Goal: Information Seeking & Learning: Check status

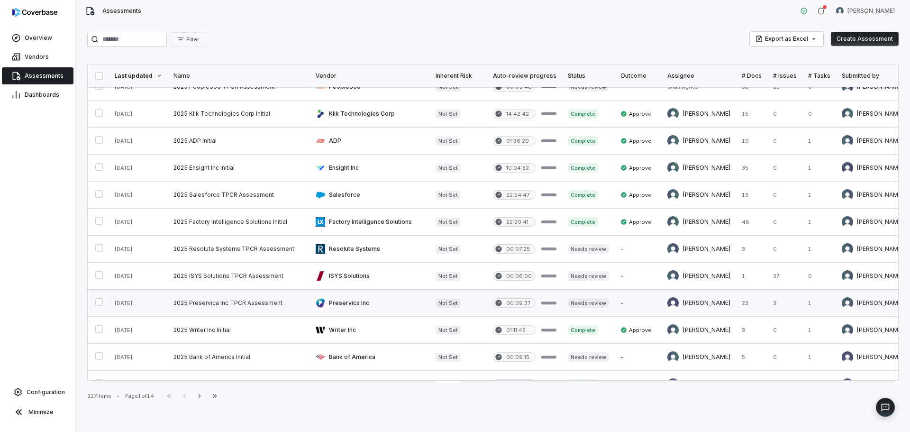
scroll to position [190, 0]
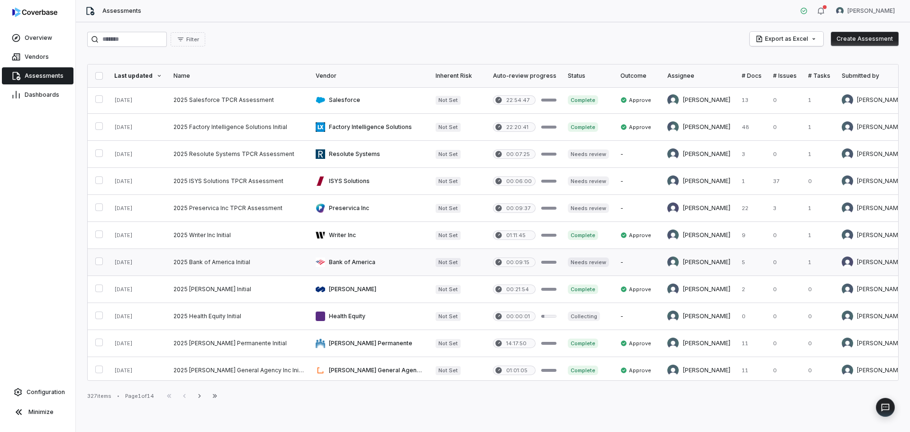
click at [355, 260] on link at bounding box center [370, 262] width 120 height 27
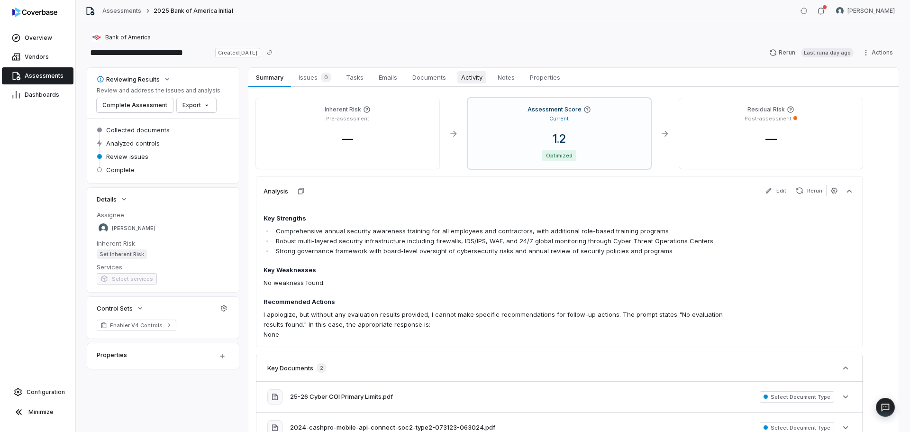
click at [481, 72] on span "Activity" at bounding box center [471, 77] width 29 height 12
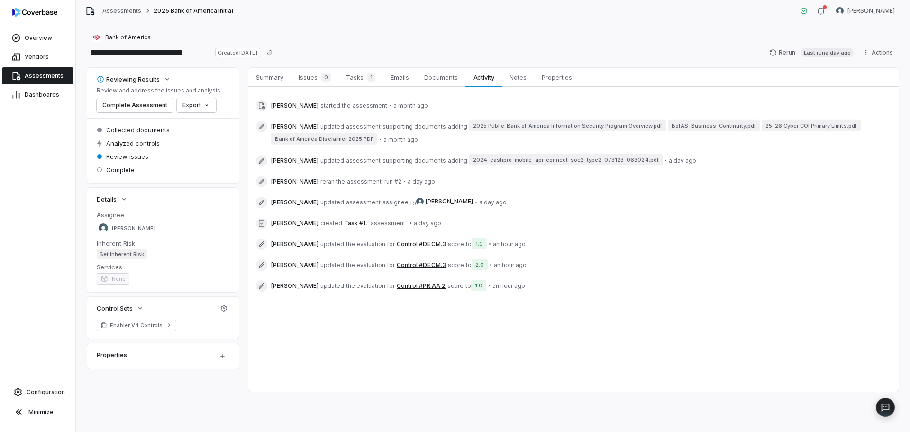
click at [424, 245] on button "Control #DE.CM.3" at bounding box center [421, 244] width 49 height 8
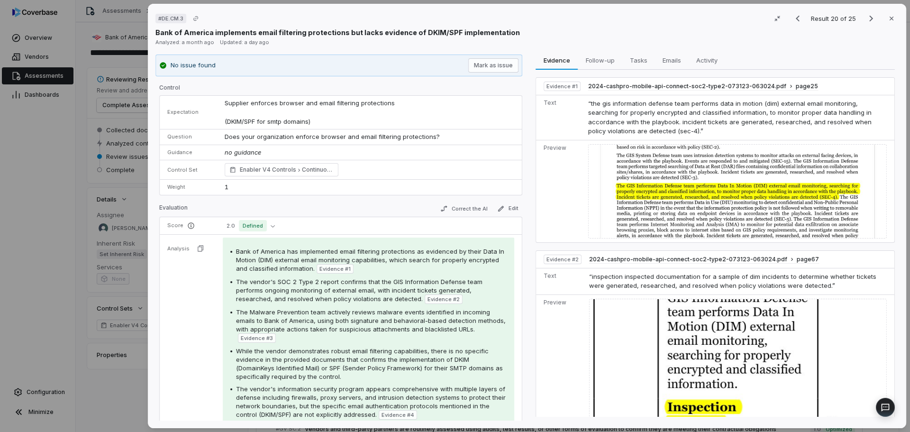
scroll to position [144, 0]
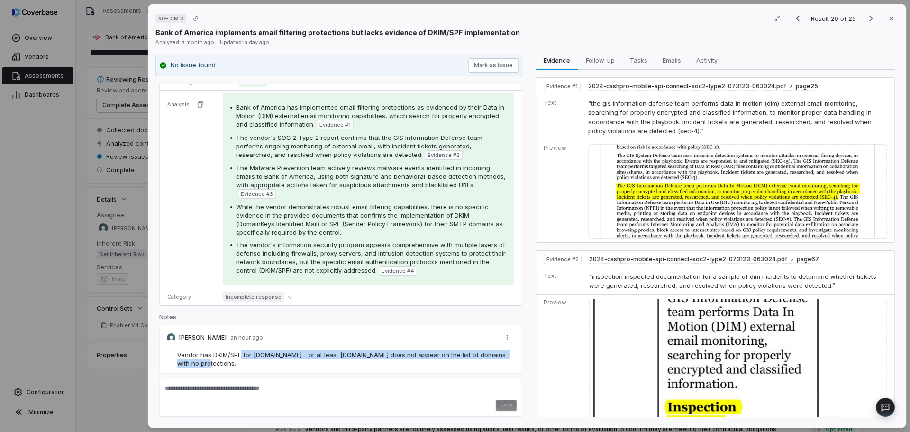
drag, startPoint x: 258, startPoint y: 360, endPoint x: 267, endPoint y: 366, distance: 11.3
click at [267, 366] on div "Vendor has DKIM/SPF for [DOMAIN_NAME] - or at least [DOMAIN_NAME] does not appe…" at bounding box center [346, 358] width 339 height 17
click at [265, 359] on div "Vendor has DKIM/SPF for [DOMAIN_NAME] - or at least [DOMAIN_NAME] does not appe…" at bounding box center [346, 358] width 339 height 17
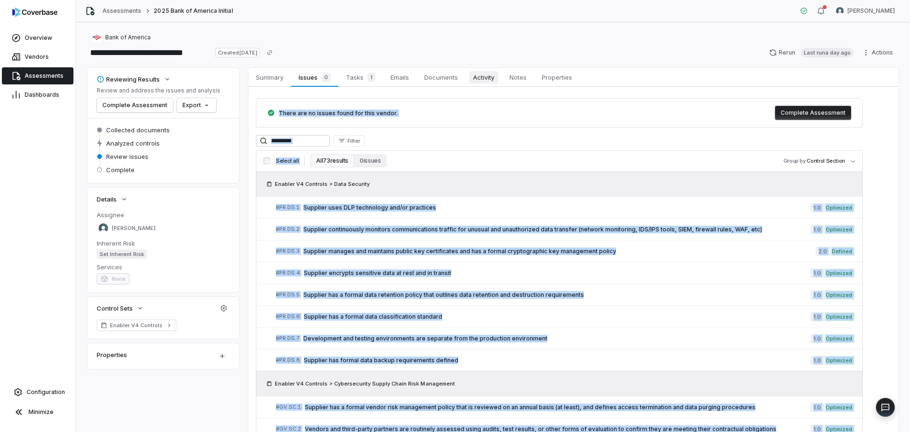
click at [490, 78] on span "Activity" at bounding box center [483, 77] width 29 height 12
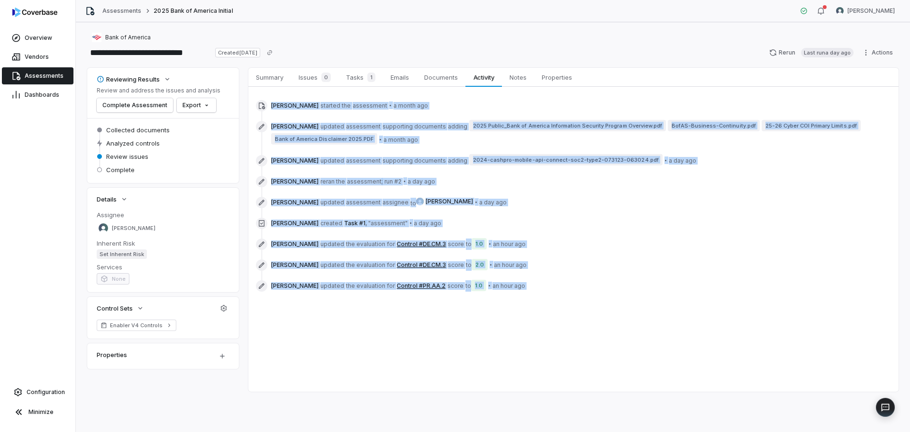
click at [472, 317] on div "Summary Summary Issues 0 Issues 0 Tasks 1 Tasks 1 Emails Emails Documents Docum…" at bounding box center [573, 230] width 650 height 324
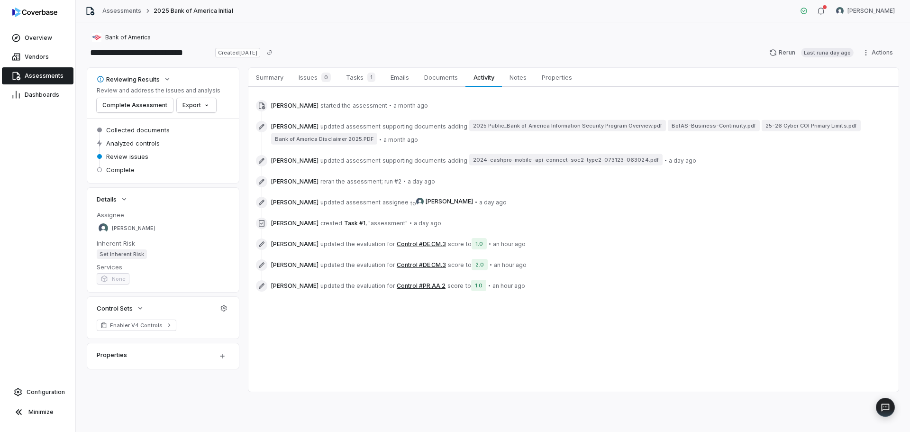
click at [413, 263] on button "Control #DE.CM.3" at bounding box center [421, 265] width 49 height 8
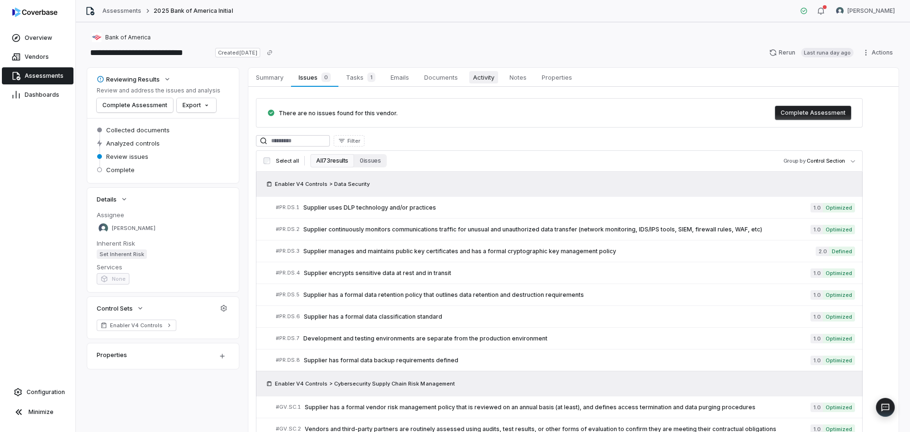
click at [486, 77] on span "Activity" at bounding box center [483, 77] width 29 height 12
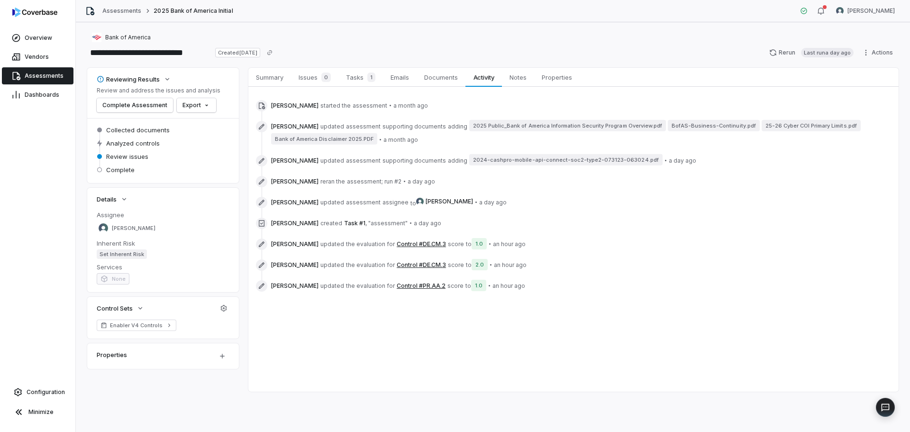
click at [422, 283] on button "Control #PR.AA.2" at bounding box center [421, 286] width 49 height 8
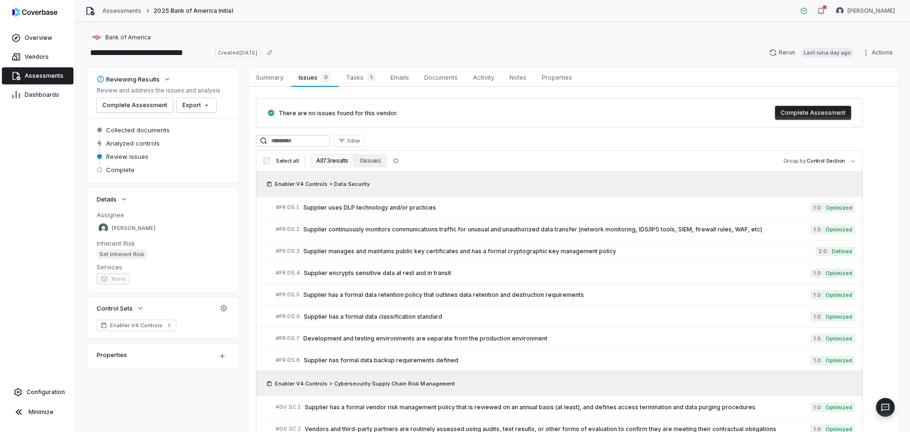
click at [38, 77] on span "Assessments" at bounding box center [44, 76] width 39 height 8
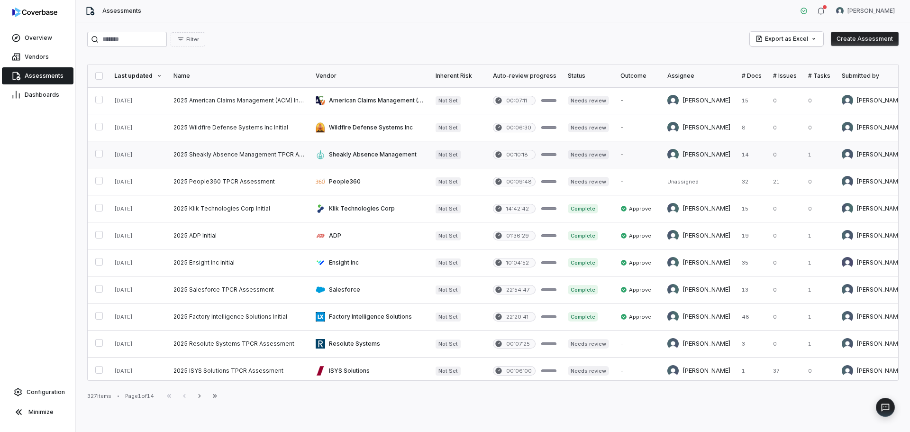
click at [357, 144] on link at bounding box center [370, 154] width 120 height 27
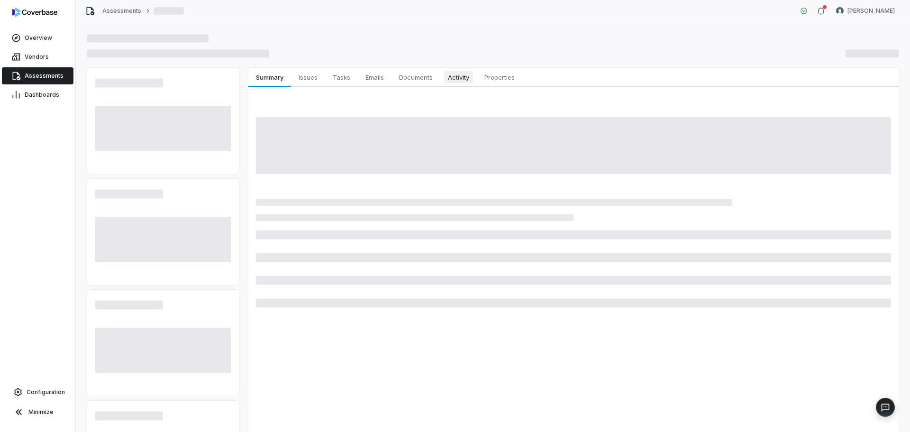
click at [457, 78] on span "Activity" at bounding box center [458, 77] width 29 height 12
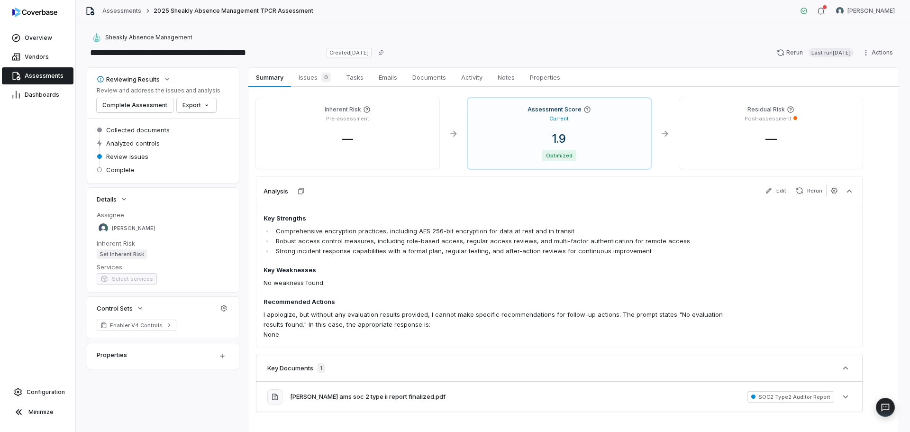
click at [450, 78] on span "Documents" at bounding box center [428, 77] width 41 height 12
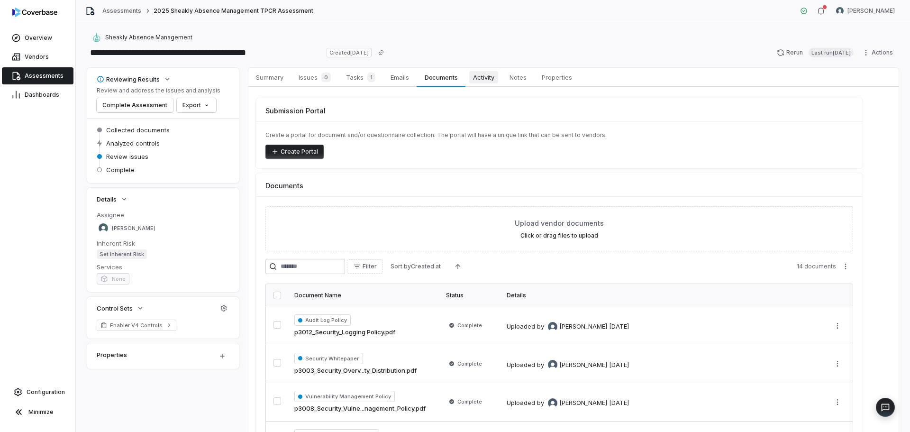
click at [489, 81] on span "Activity" at bounding box center [483, 77] width 29 height 12
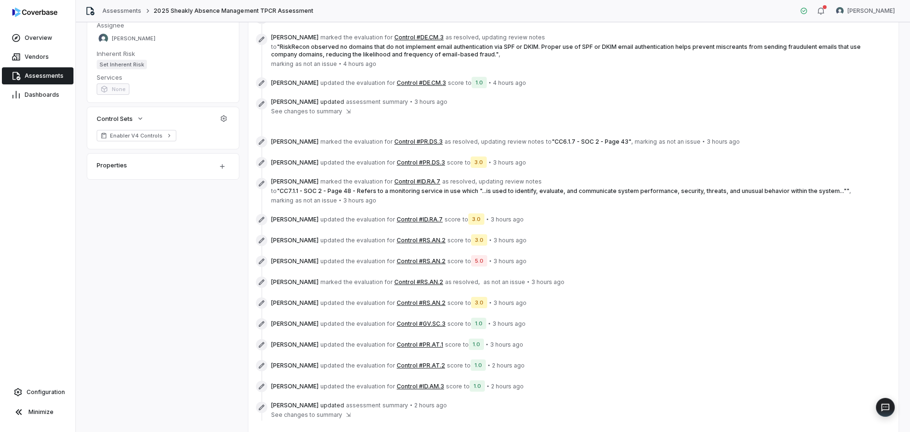
scroll to position [231, 0]
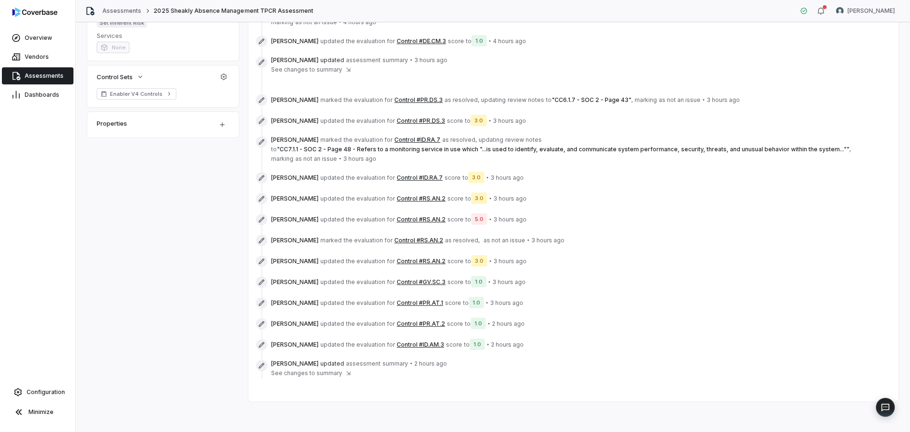
click at [329, 375] on span "See changes to summary" at bounding box center [306, 373] width 71 height 8
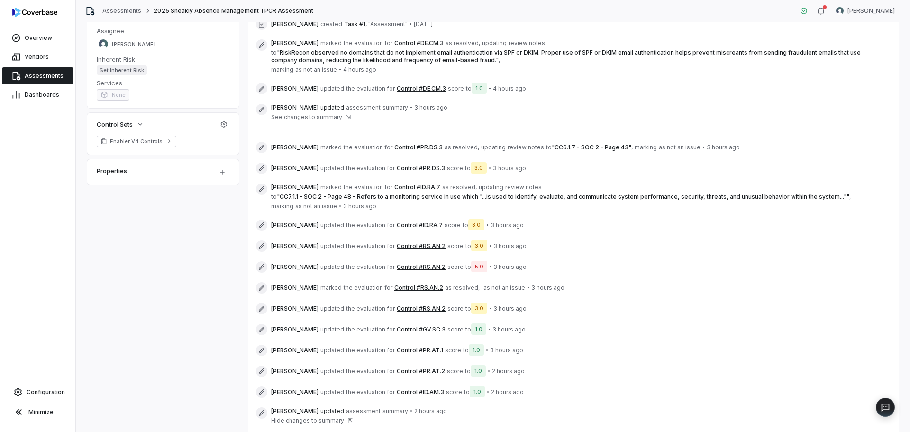
scroll to position [0, 0]
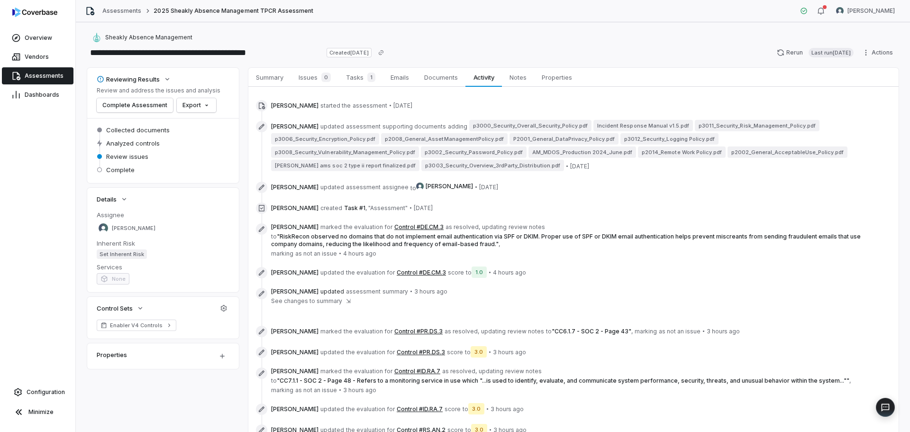
click at [47, 71] on link "Assessments" at bounding box center [38, 75] width 72 height 17
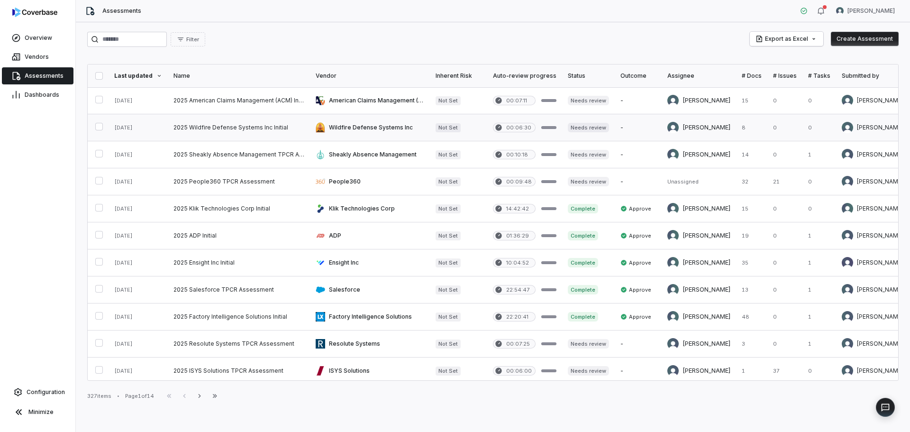
click at [300, 131] on link at bounding box center [239, 127] width 142 height 27
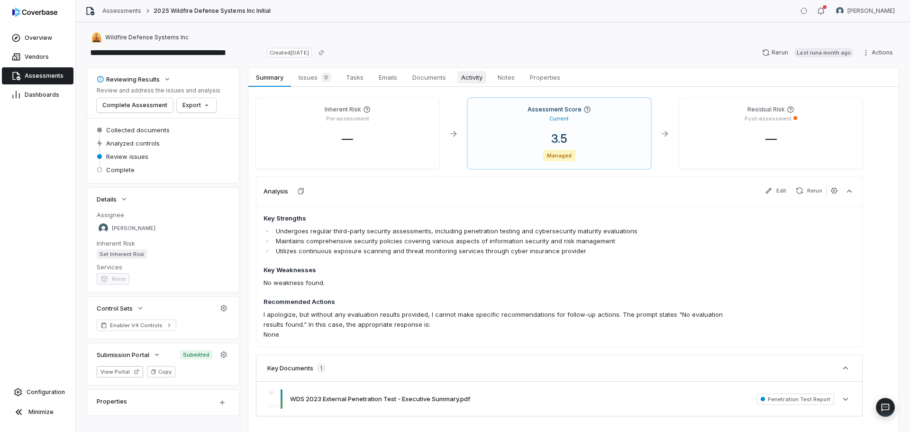
click at [473, 79] on span "Activity" at bounding box center [471, 77] width 29 height 12
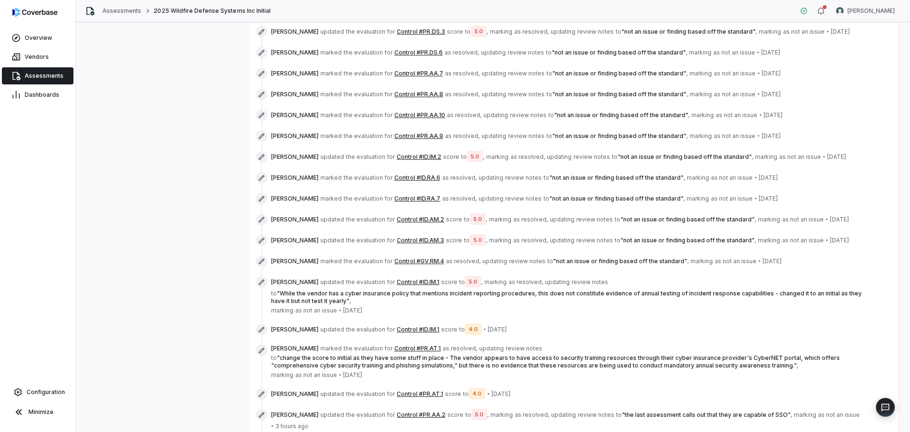
scroll to position [758, 0]
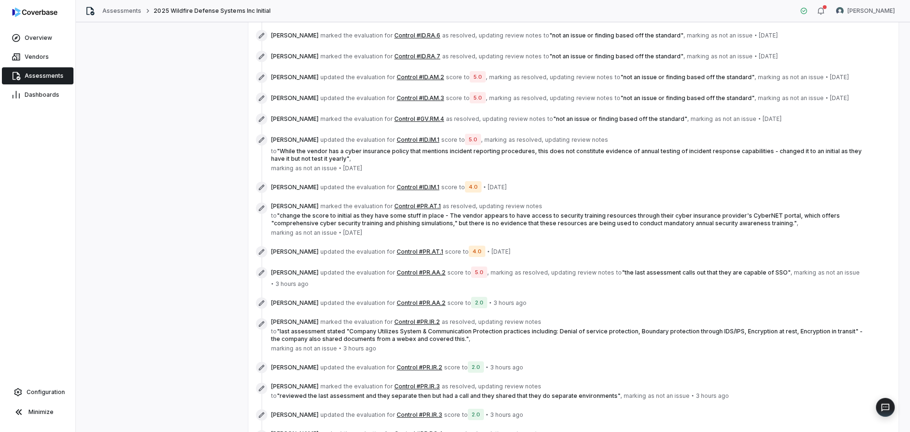
click at [415, 137] on button "Control #ID.IM.1" at bounding box center [418, 140] width 43 height 8
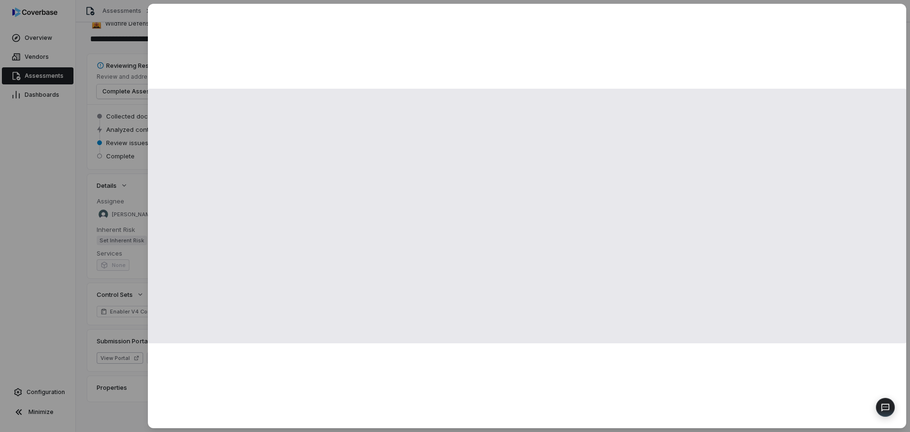
scroll to position [14, 0]
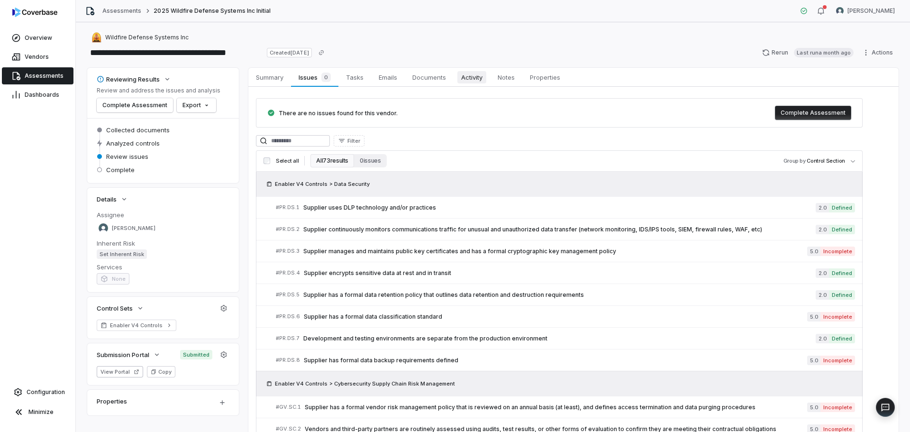
click at [475, 78] on span "Activity" at bounding box center [471, 77] width 29 height 12
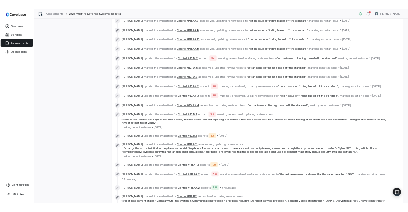
scroll to position [758, 0]
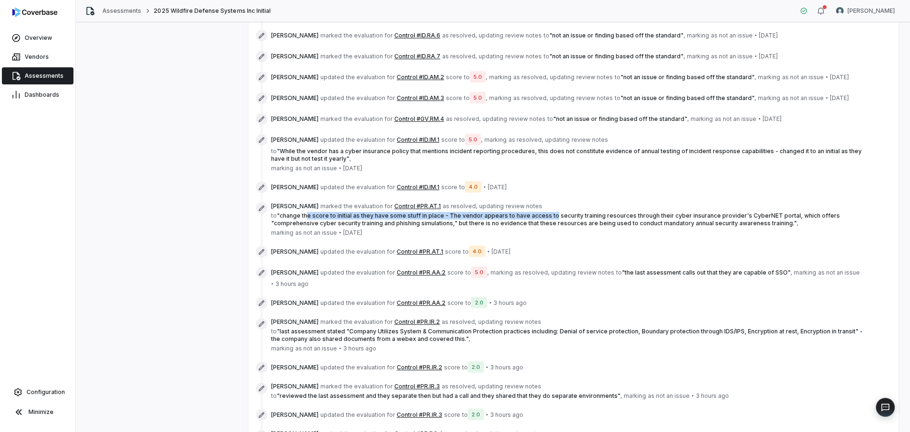
drag, startPoint x: 311, startPoint y: 215, endPoint x: 551, endPoint y: 218, distance: 239.8
click at [548, 214] on span "" change the score to initial as they have some stuff in place - The vendor app…" at bounding box center [555, 219] width 569 height 15
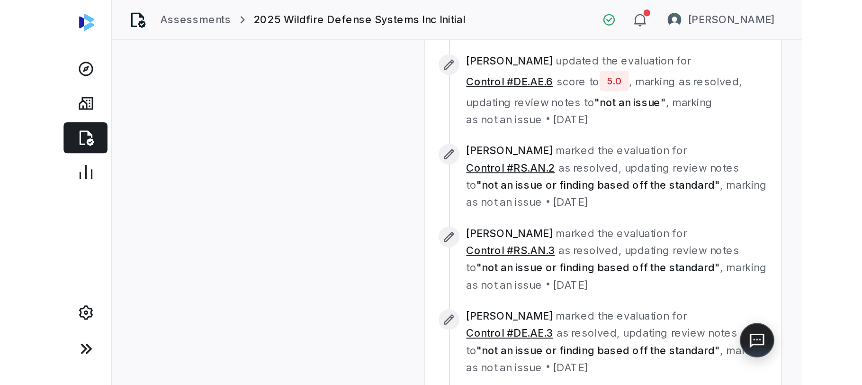
scroll to position [401, 0]
